Goal: Information Seeking & Learning: Find specific fact

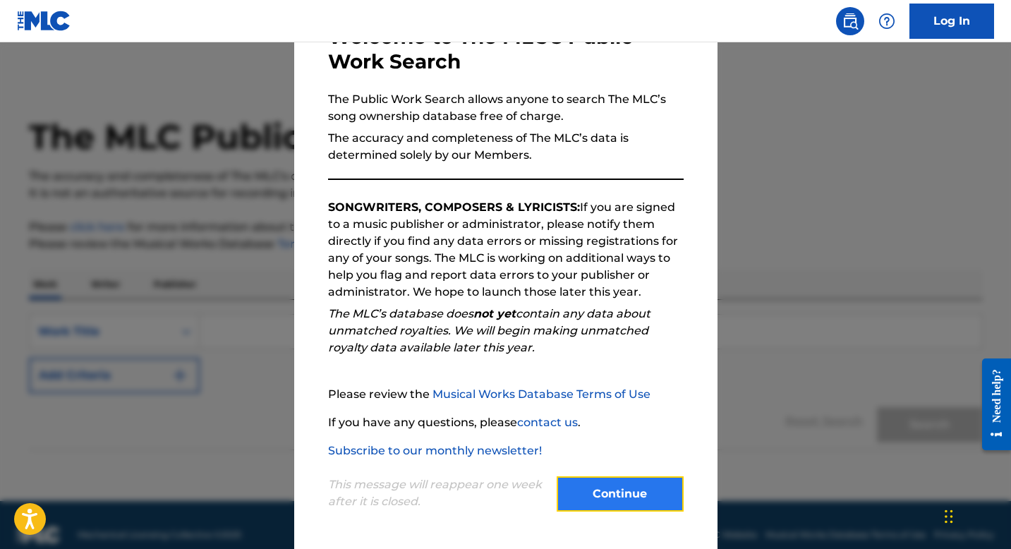
scroll to position [4, 0]
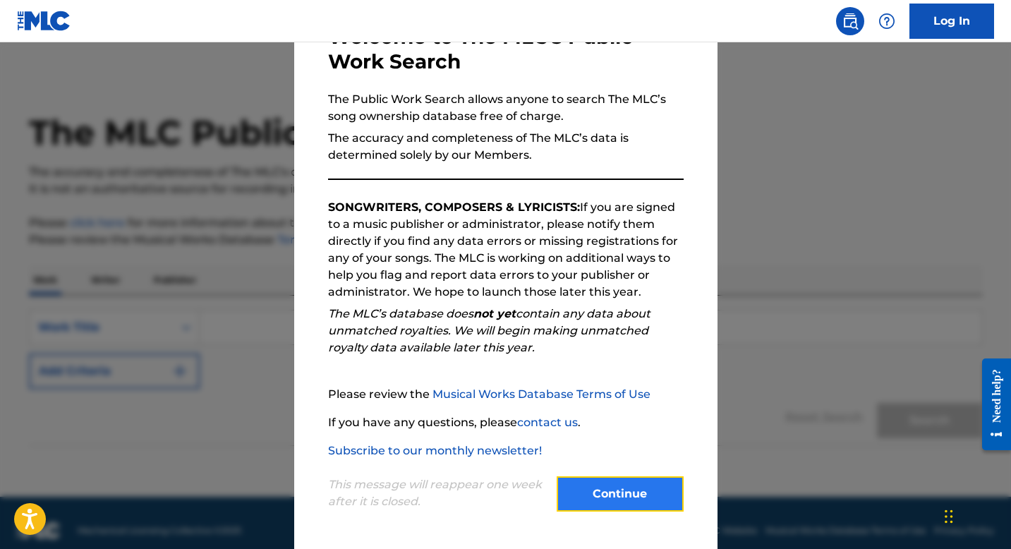
click at [632, 501] on button "Continue" at bounding box center [620, 493] width 127 height 35
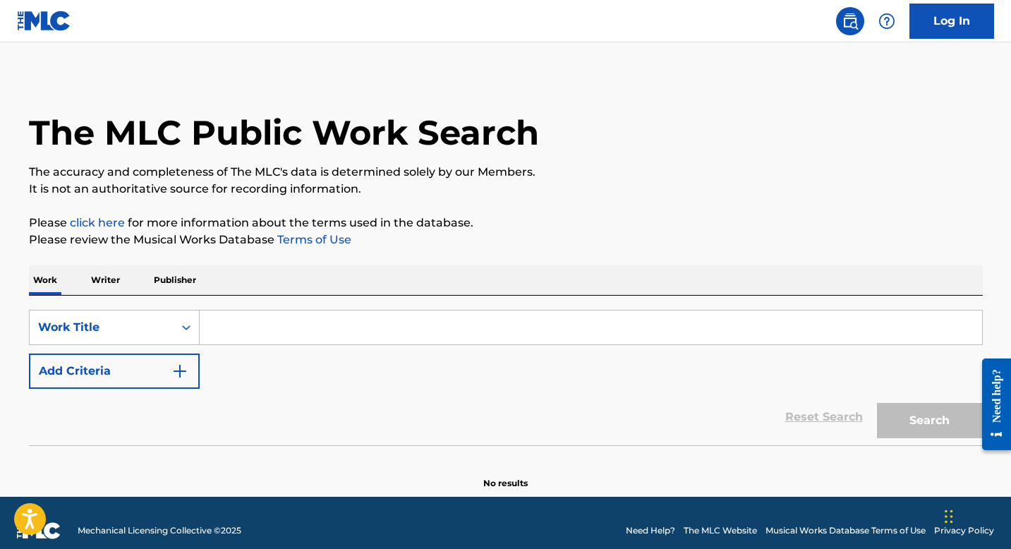
click at [262, 318] on input "Search Form" at bounding box center [591, 327] width 782 height 34
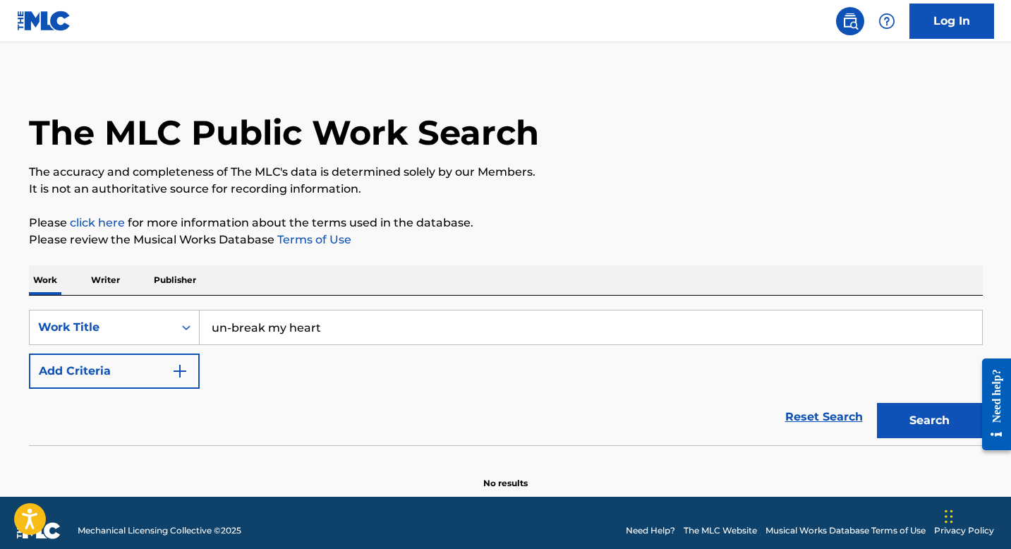
type input "un-break my heart"
click at [877, 403] on button "Search" at bounding box center [930, 420] width 106 height 35
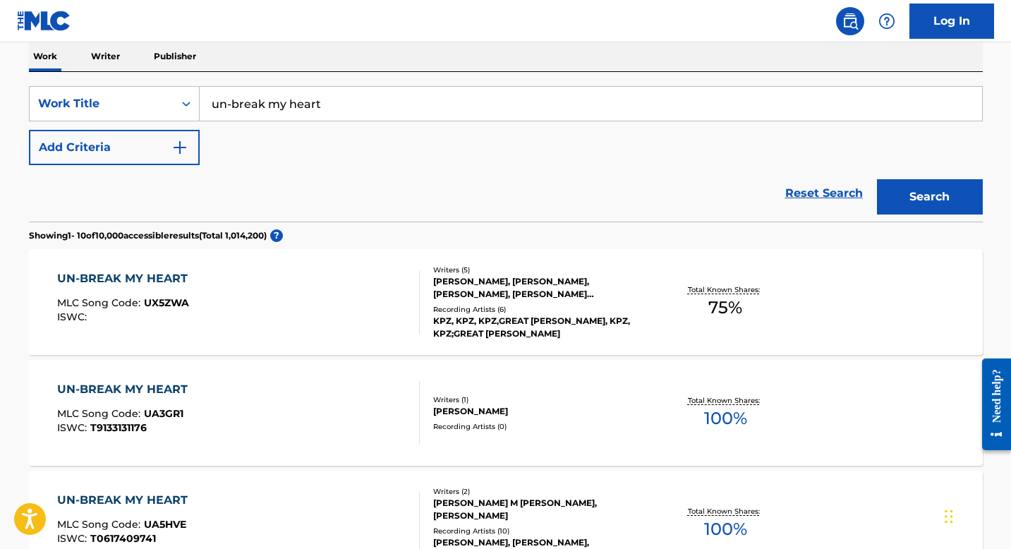
scroll to position [0, 0]
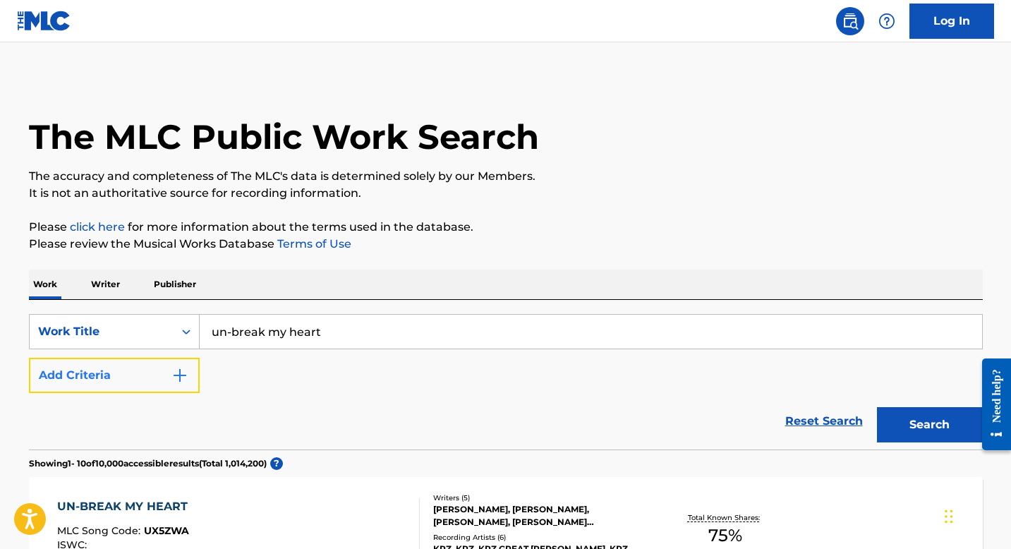
click at [130, 381] on button "Add Criteria" at bounding box center [114, 375] width 171 height 35
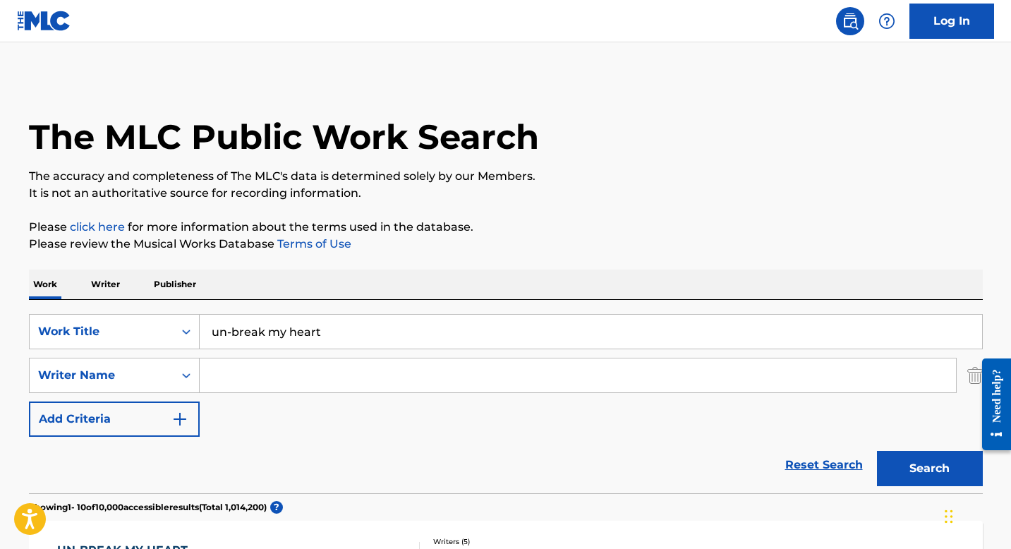
click at [275, 371] on input "Search Form" at bounding box center [578, 375] width 756 height 34
type input "[PERSON_NAME]"
click at [877, 451] on button "Search" at bounding box center [930, 468] width 106 height 35
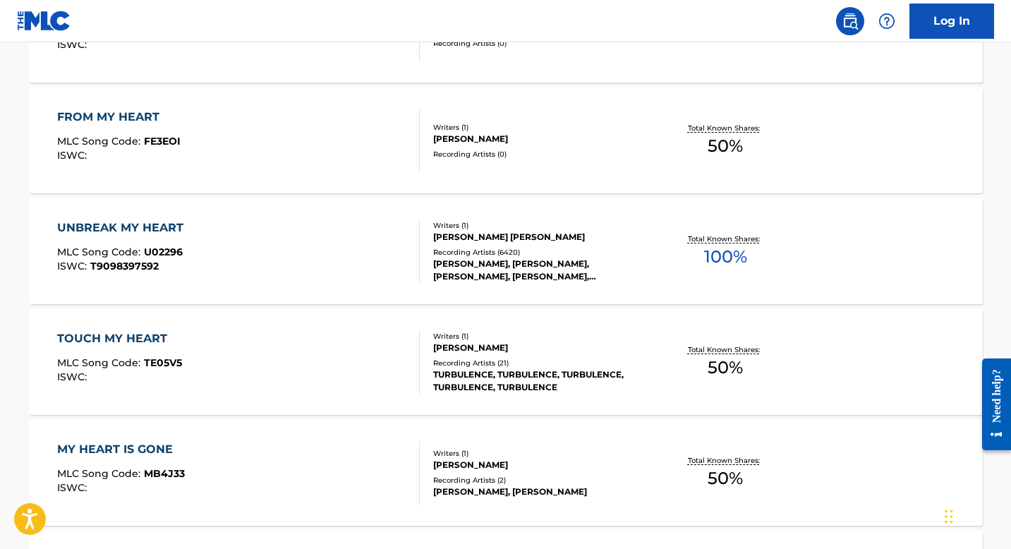
scroll to position [545, 0]
click at [463, 250] on div "Recording Artists ( 6420 )" at bounding box center [539, 250] width 213 height 11
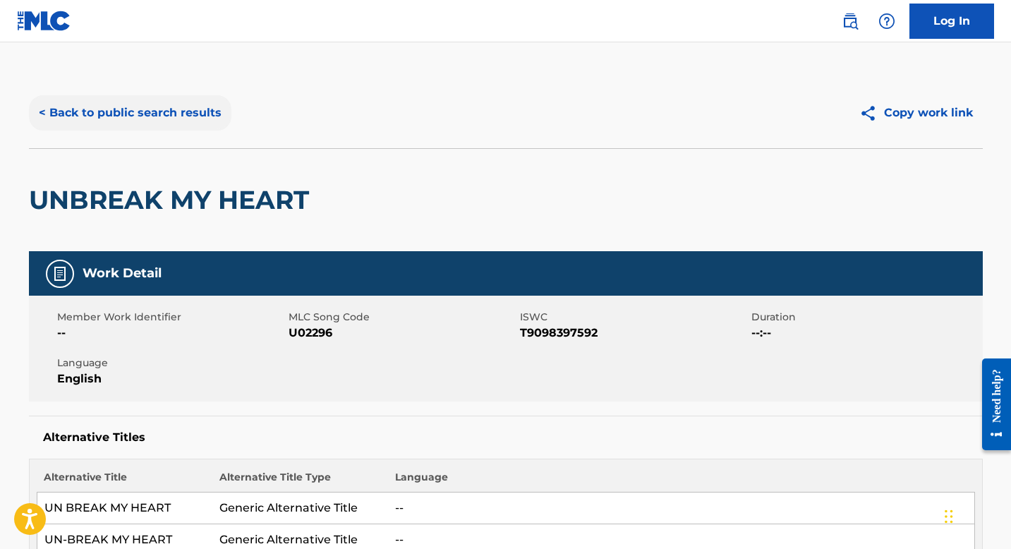
click at [196, 111] on button "< Back to public search results" at bounding box center [130, 112] width 202 height 35
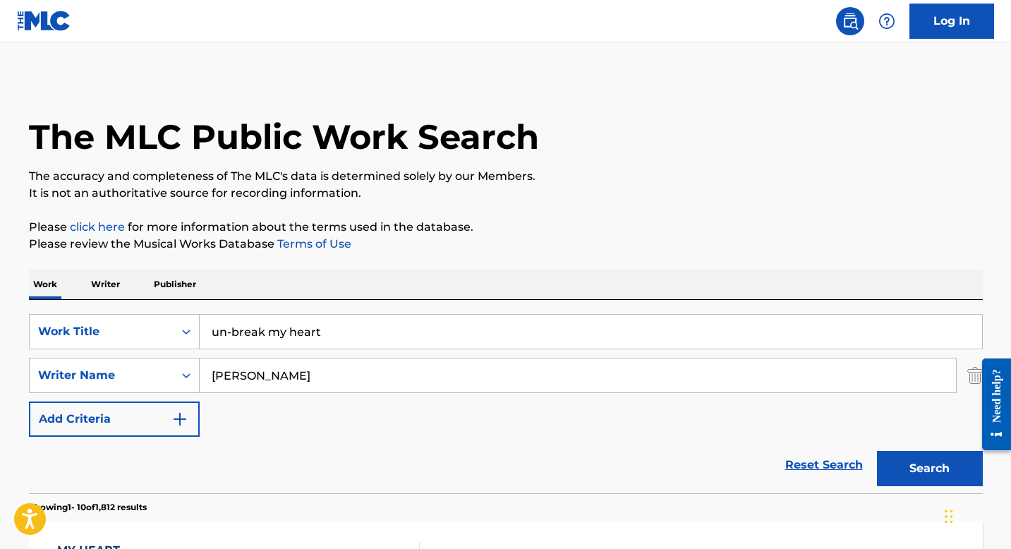
scroll to position [626, 0]
